Goal: Information Seeking & Learning: Learn about a topic

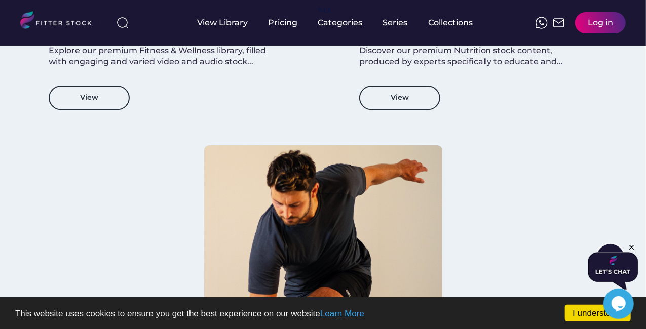
scroll to position [1115, 0]
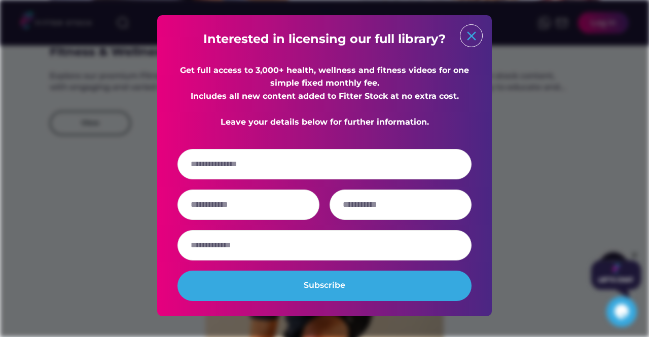
click at [466, 38] on text "close" at bounding box center [471, 35] width 15 height 15
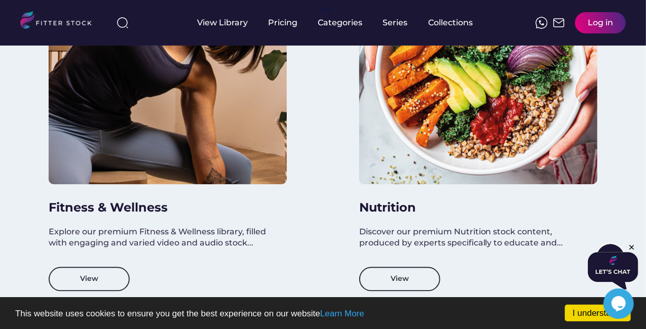
scroll to position [1064, 0]
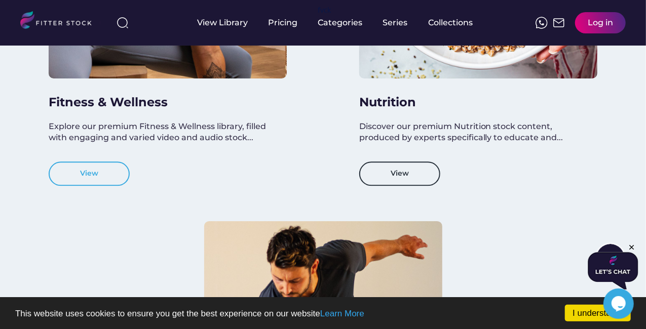
click at [110, 162] on button "View" at bounding box center [89, 174] width 81 height 24
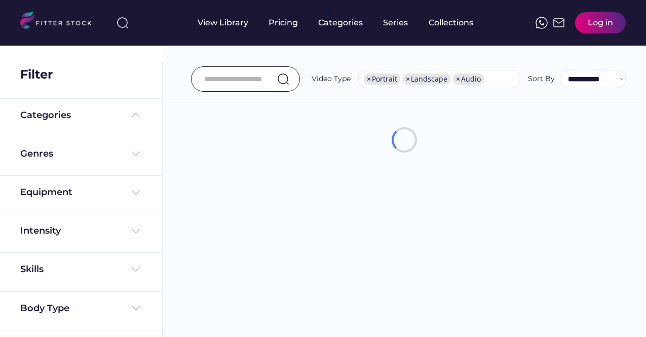
select select "**********"
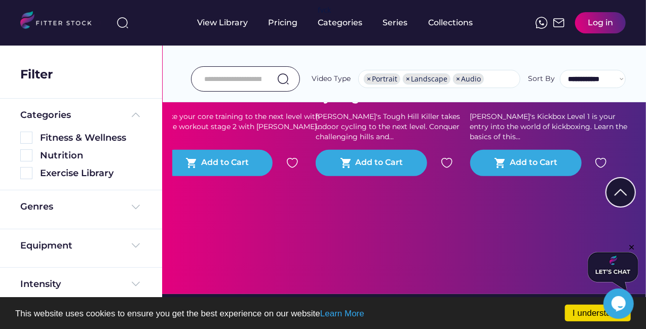
scroll to position [532, 0]
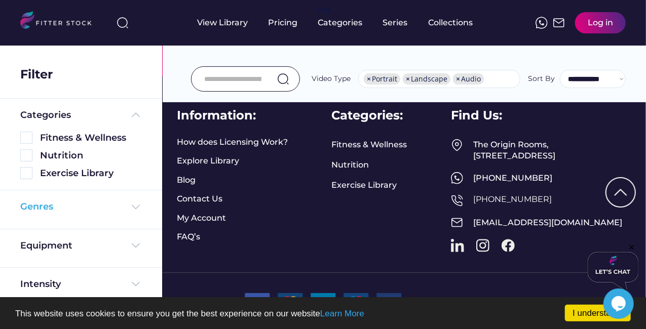
click at [87, 205] on div "Genres" at bounding box center [81, 207] width 122 height 13
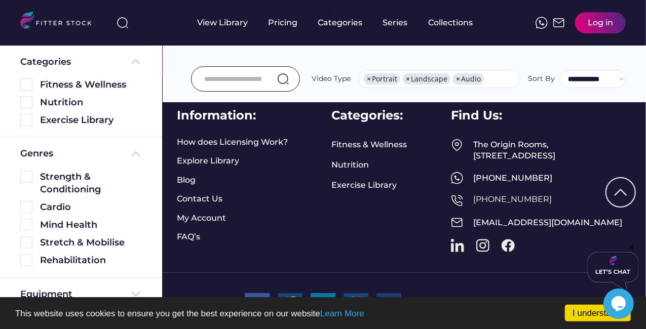
scroll to position [152, 0]
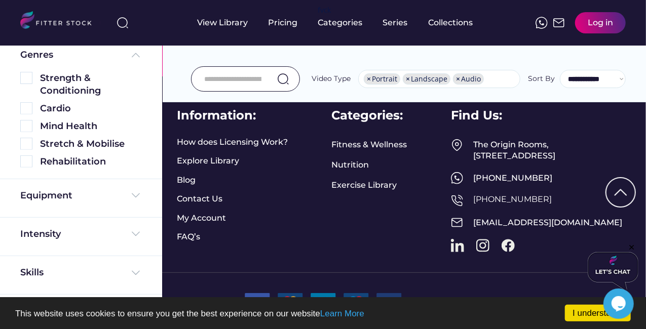
click at [92, 204] on div "Equipment" at bounding box center [81, 199] width 122 height 18
click at [157, 197] on div "Equipment" at bounding box center [81, 198] width 162 height 39
click at [138, 195] on img at bounding box center [136, 196] width 12 height 12
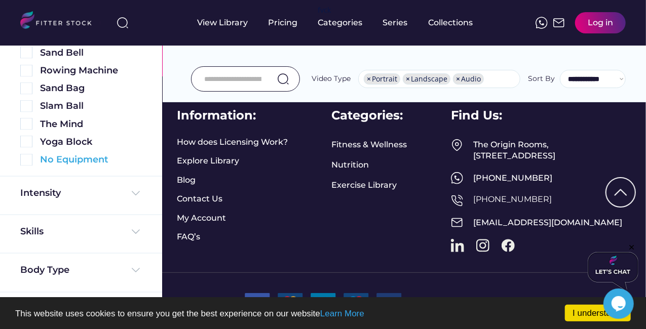
scroll to position [693, 0]
click at [129, 198] on div "Intensity" at bounding box center [81, 192] width 122 height 13
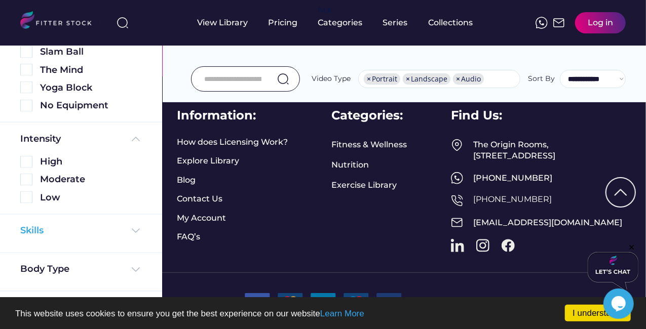
click at [132, 227] on img at bounding box center [136, 231] width 12 height 12
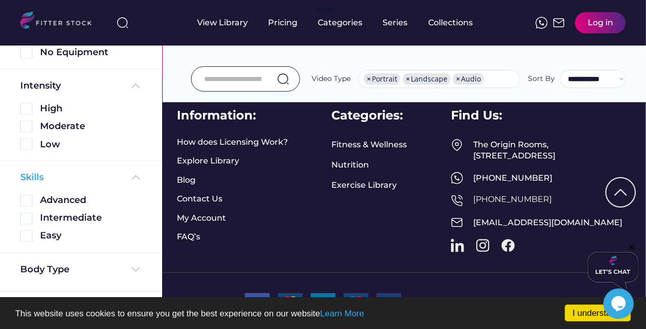
scroll to position [800, 0]
click at [132, 273] on img at bounding box center [136, 270] width 12 height 12
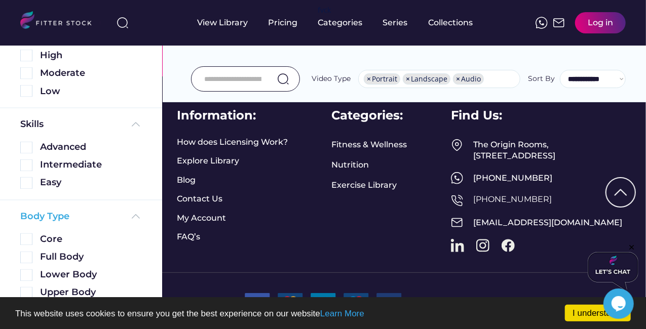
scroll to position [889, 0]
